Goal: Task Accomplishment & Management: Use online tool/utility

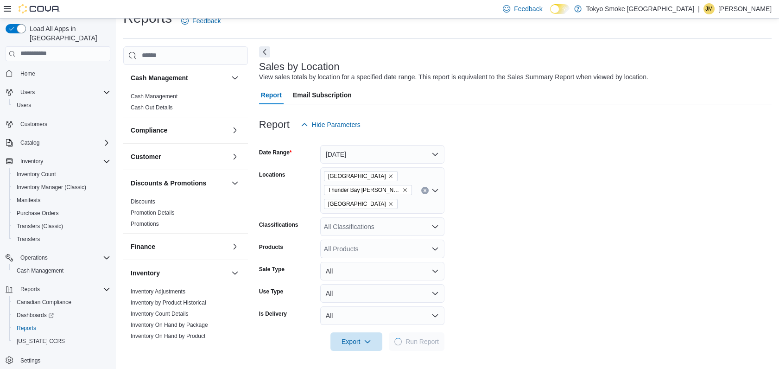
scroll to position [18, 0]
click at [402, 187] on icon "Remove Thunder Bay Arthur from selection in this group" at bounding box center [405, 190] width 6 height 6
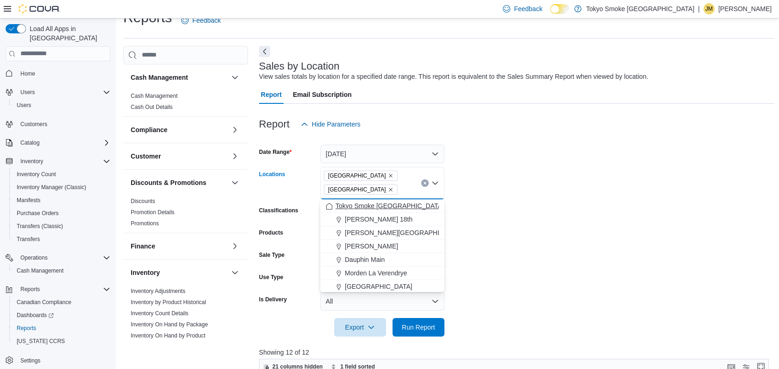
click at [390, 189] on icon "Remove Thunder Bay Memorial from selection in this group" at bounding box center [391, 190] width 6 height 6
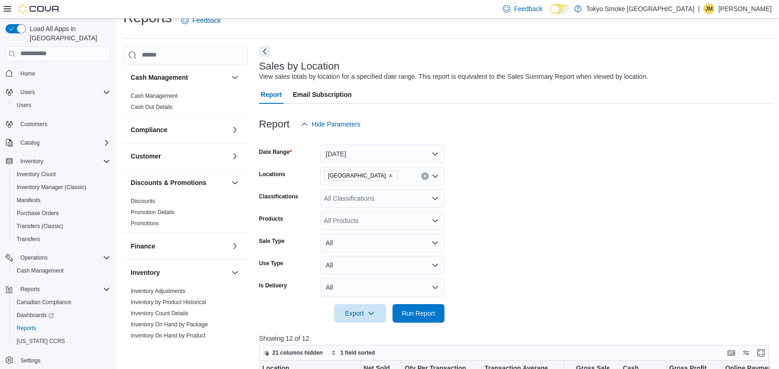
click at [482, 208] on form "Date Range [DATE] Locations [GEOGRAPHIC_DATA] Classifications All Classificatio…" at bounding box center [516, 228] width 515 height 189
click at [422, 309] on span "Run Report" at bounding box center [418, 312] width 33 height 9
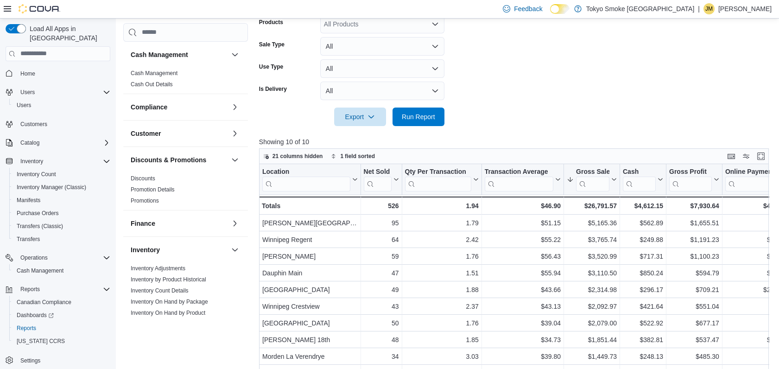
scroll to position [296, 0]
